Goal: Find specific page/section: Find specific page/section

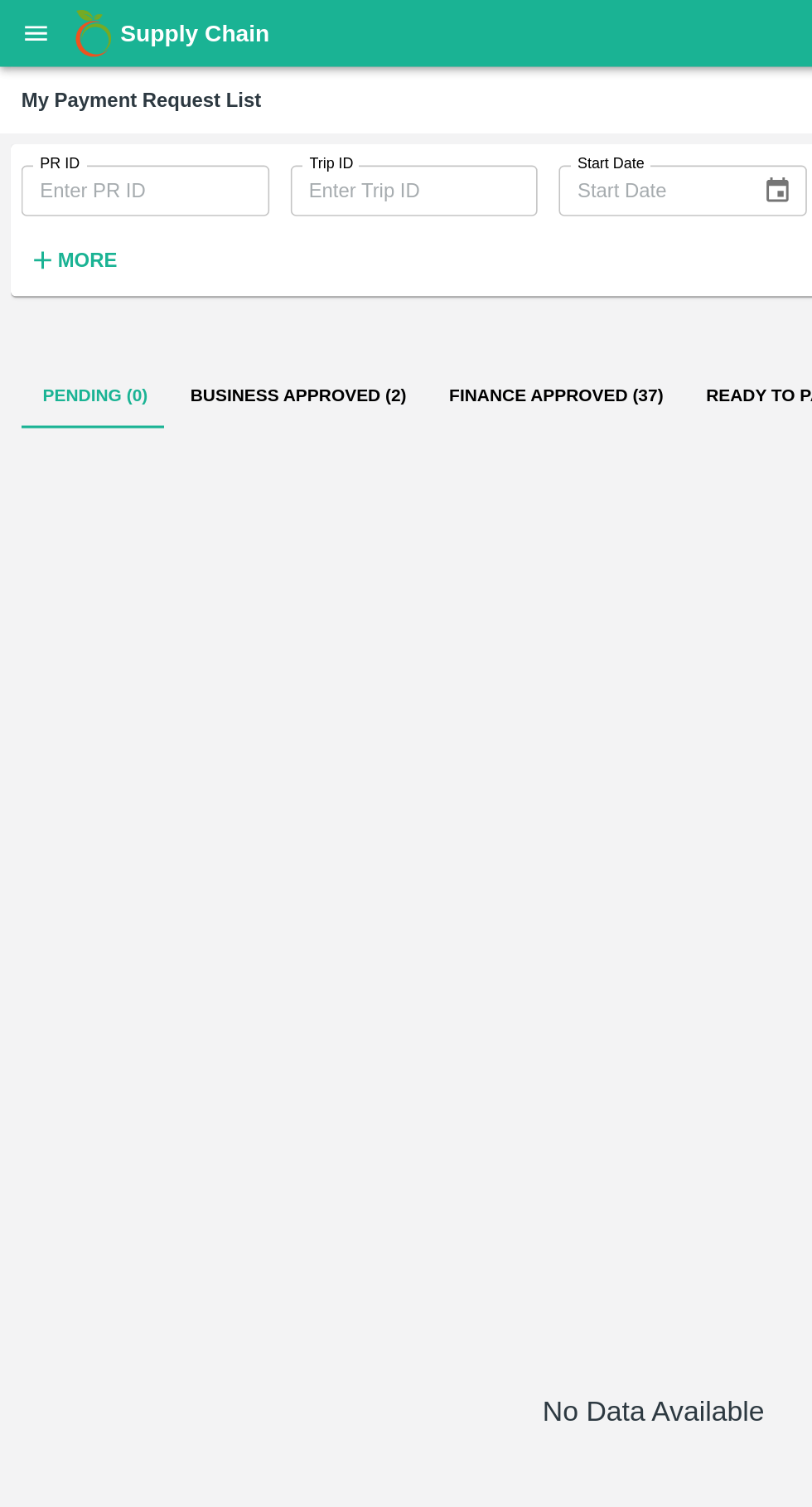
click at [17, 34] on button "open drawer" at bounding box center [21, 20] width 38 height 38
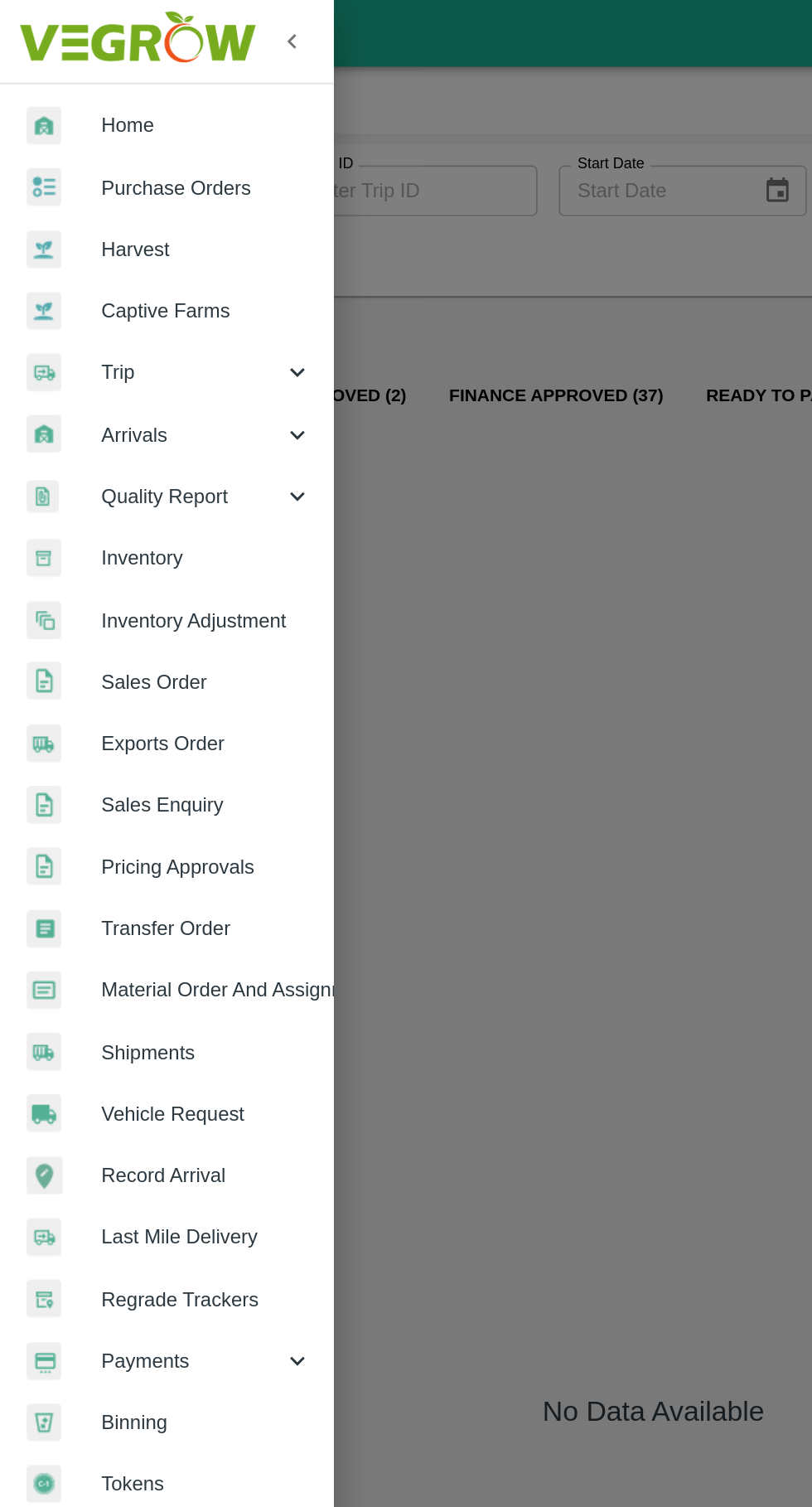
click at [70, 227] on span "Trip" at bounding box center [120, 231] width 113 height 18
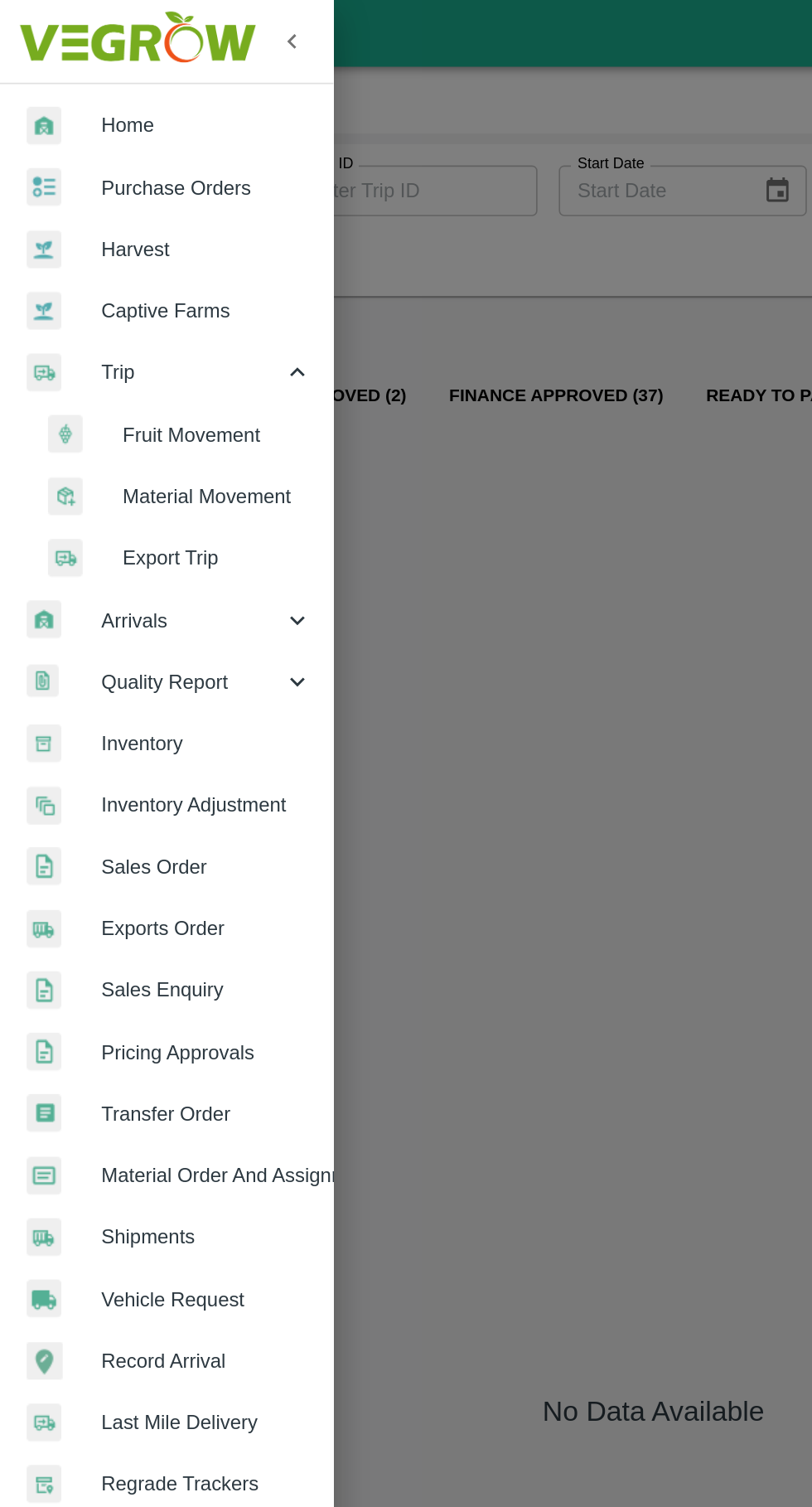
click at [97, 276] on span "Fruit Movement" at bounding box center [134, 269] width 118 height 18
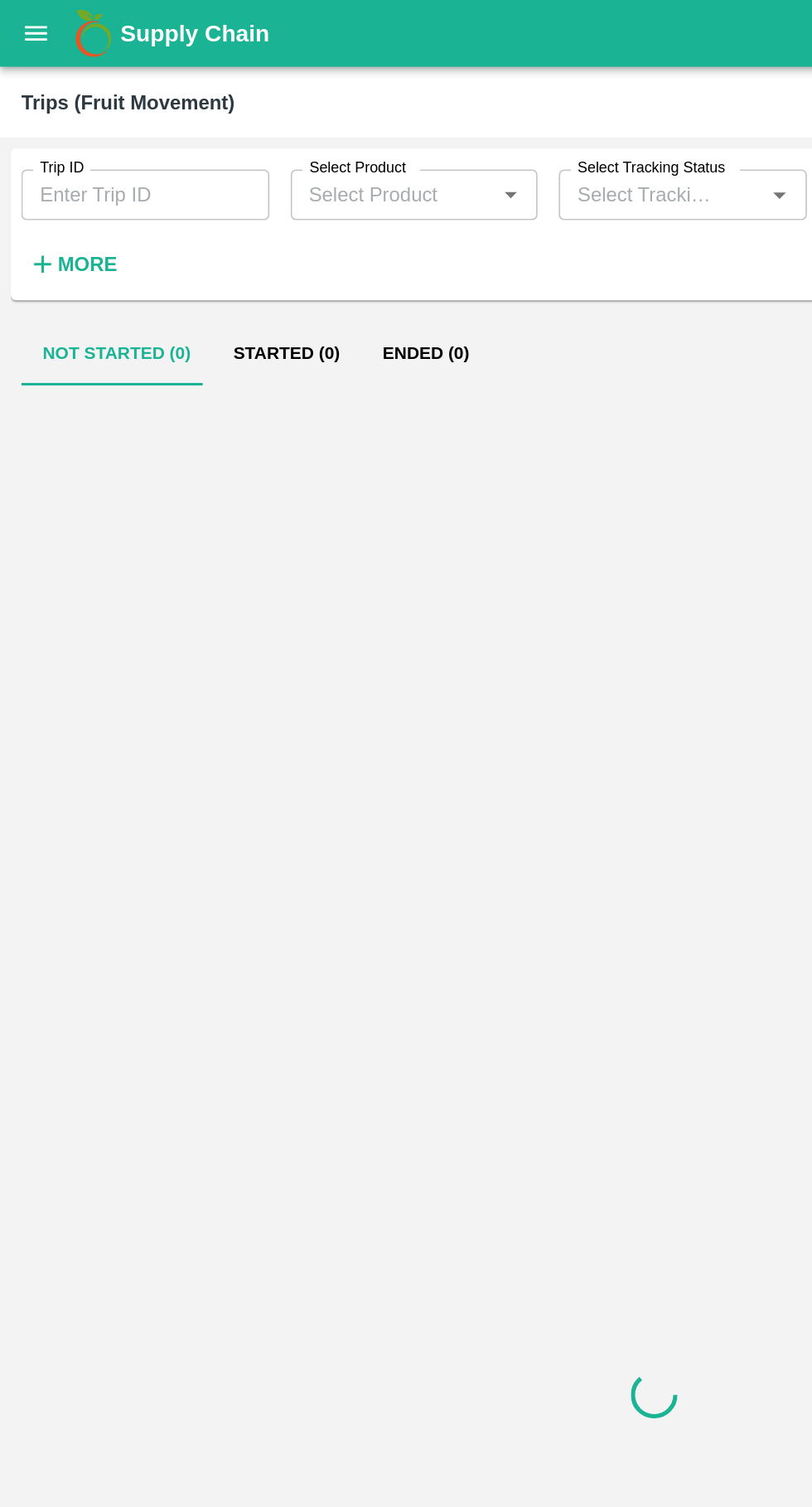
click at [37, 117] on input "Trip ID" at bounding box center [90, 121] width 154 height 31
click at [16, 19] on icon "open drawer" at bounding box center [22, 20] width 18 height 18
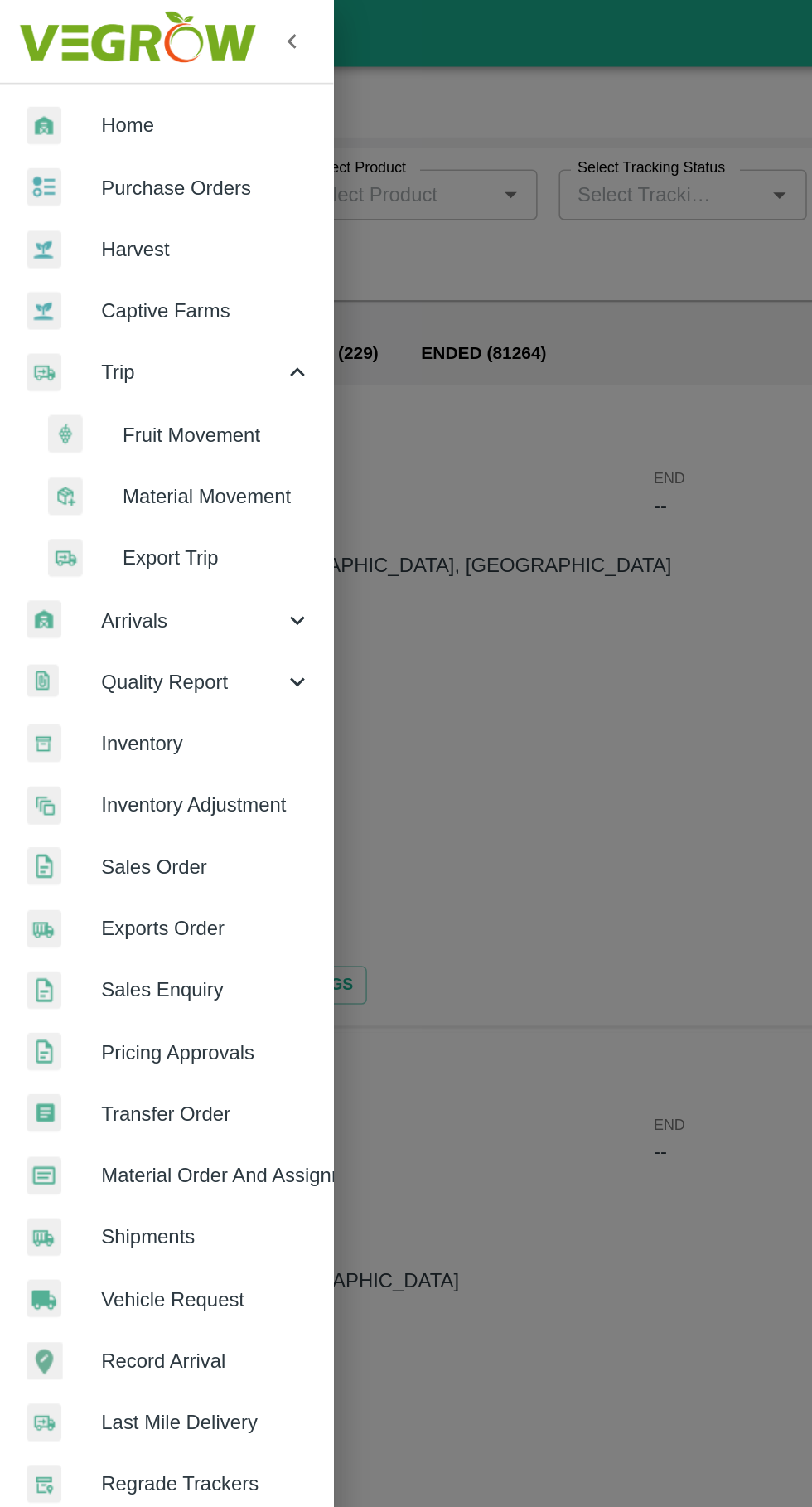
click at [98, 801] on span "Vehicle Request" at bounding box center [128, 807] width 131 height 18
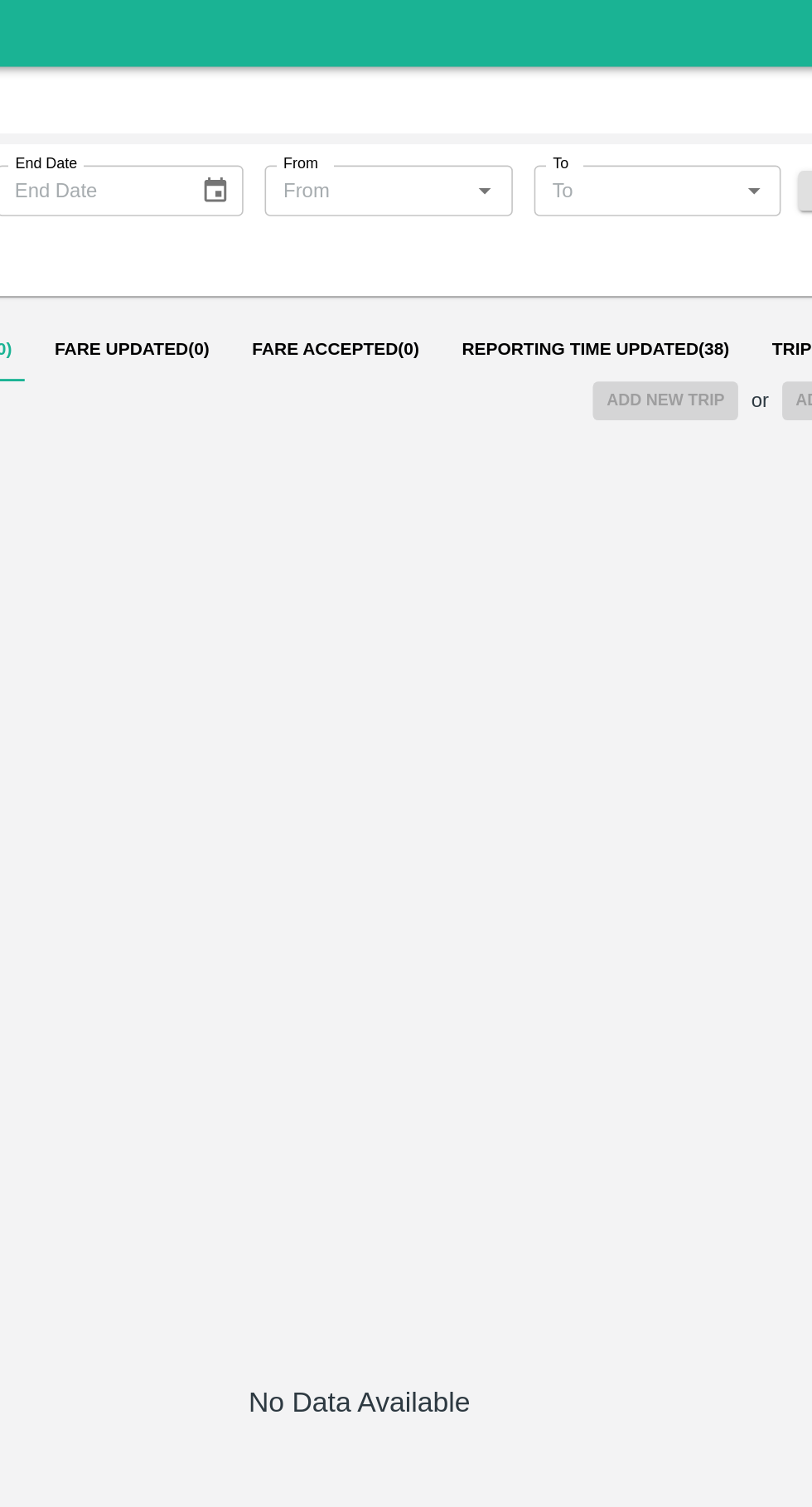
click at [504, 216] on span "Reporting Time Updated ( 38 )" at bounding box center [552, 217] width 166 height 14
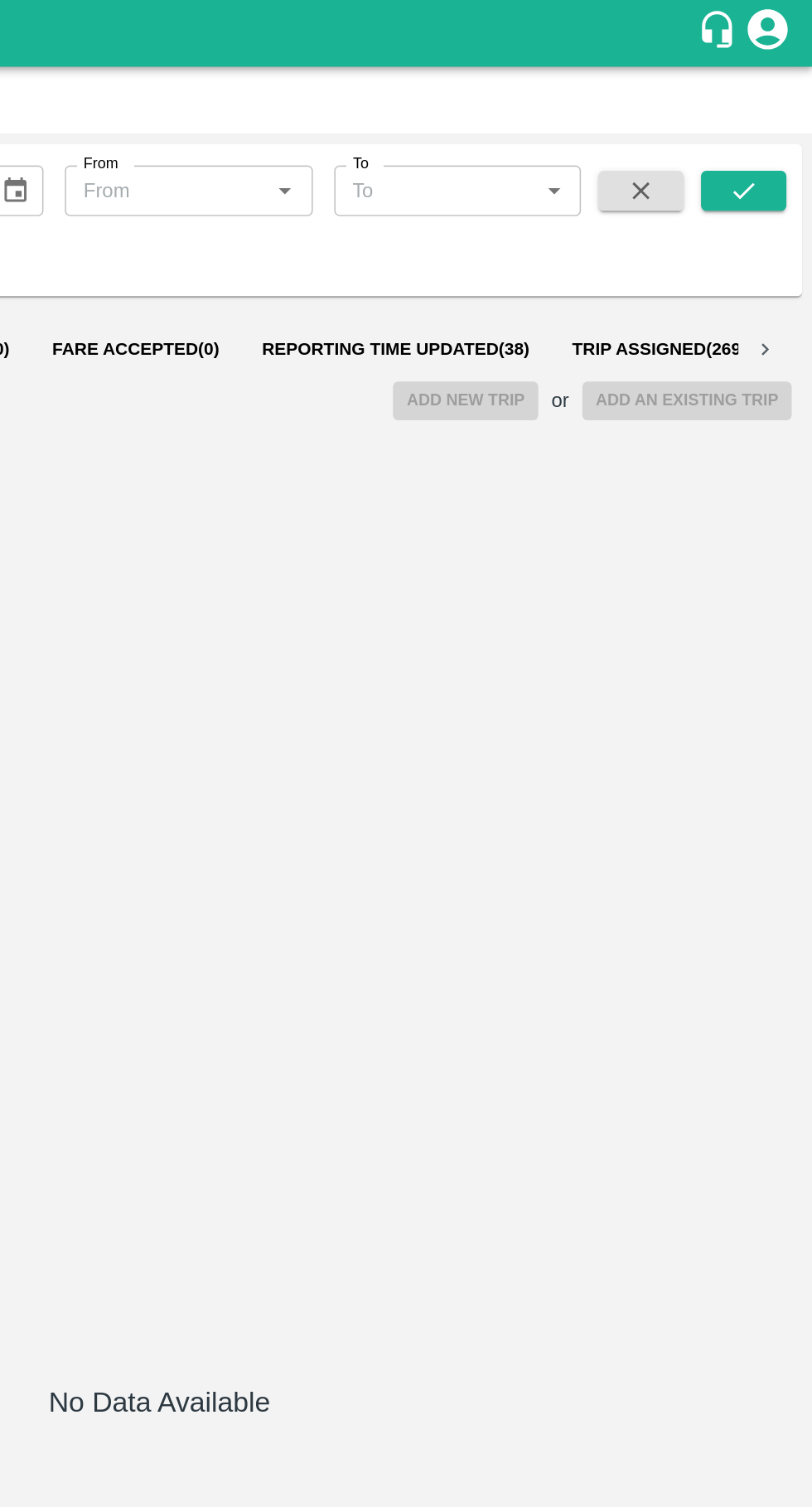
click at [716, 206] on button "Trip Assigned ( 26994 )" at bounding box center [722, 217] width 147 height 40
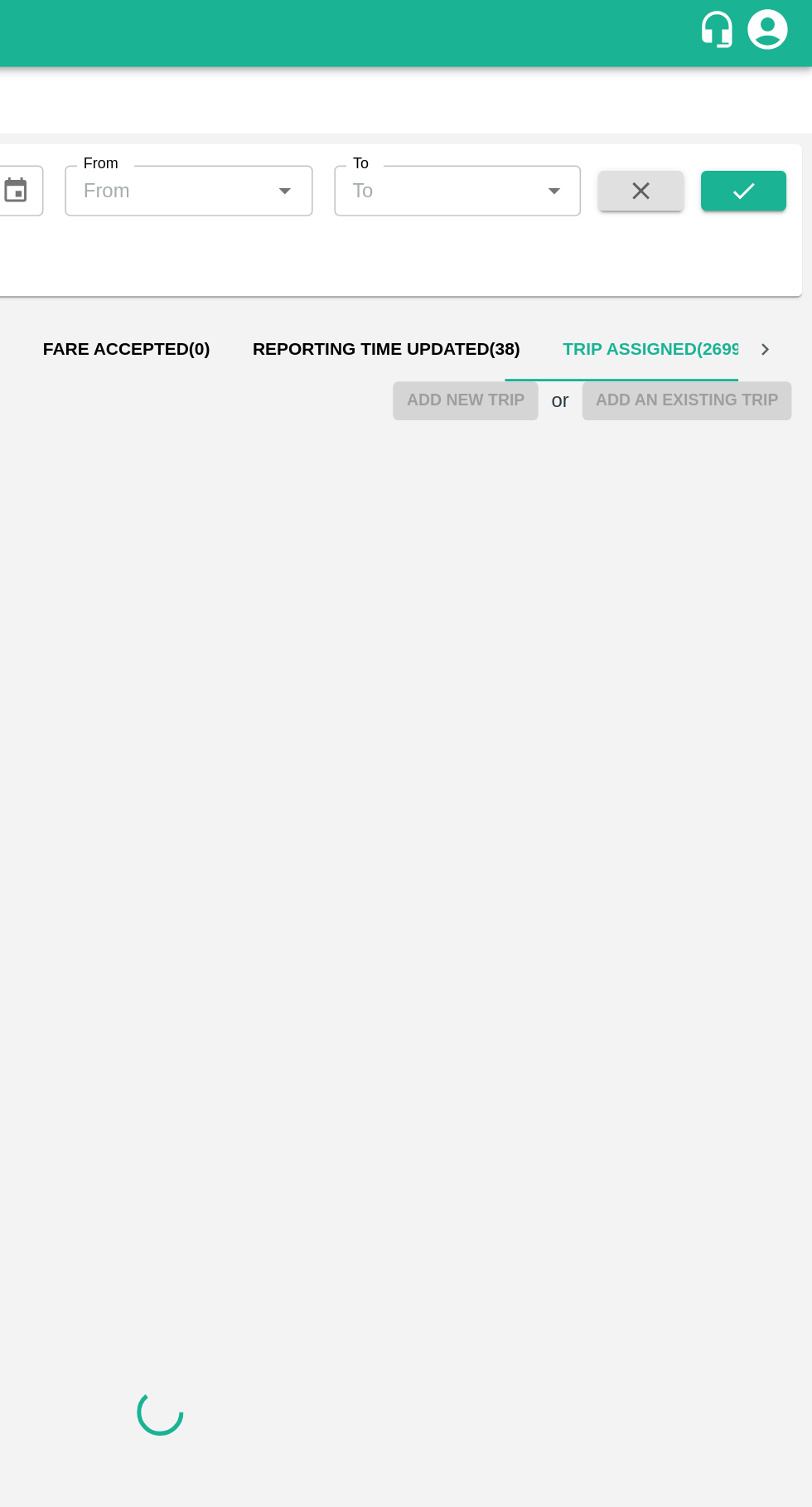
scroll to position [0, 7]
click at [527, 216] on span "Reporting Time Updated ( 38 )" at bounding box center [546, 217] width 166 height 14
